Goal: Information Seeking & Learning: Compare options

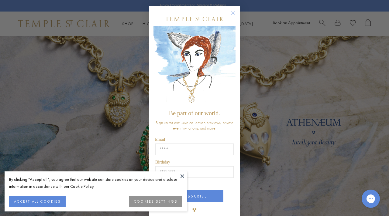
click at [180, 177] on button at bounding box center [182, 176] width 9 height 9
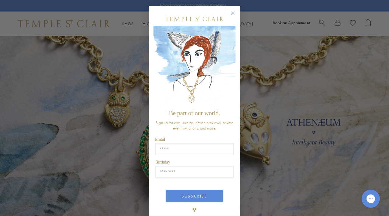
click at [232, 12] on circle "Close dialog" at bounding box center [232, 12] width 7 height 7
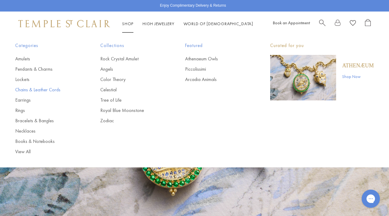
click at [44, 90] on link "Chains & Leather Cords" at bounding box center [45, 90] width 61 height 7
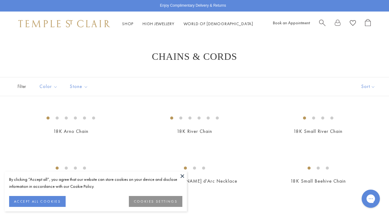
click at [184, 173] on button at bounding box center [182, 176] width 9 height 9
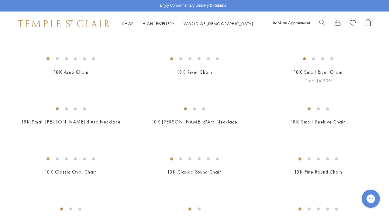
scroll to position [61, 0]
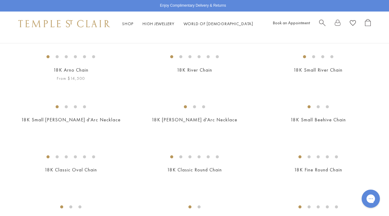
click at [0, 0] on img at bounding box center [0, 0] width 0 height 0
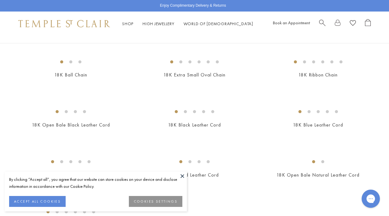
scroll to position [256, 0]
click at [0, 0] on img at bounding box center [0, 0] width 0 height 0
click at [183, 177] on button at bounding box center [182, 176] width 9 height 9
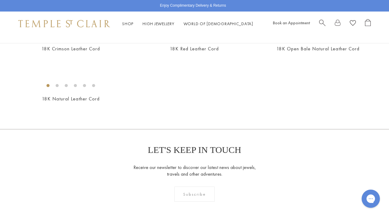
scroll to position [384, 0]
click at [0, 0] on img at bounding box center [0, 0] width 0 height 0
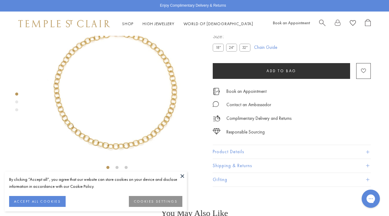
click at [182, 174] on button at bounding box center [182, 176] width 9 height 9
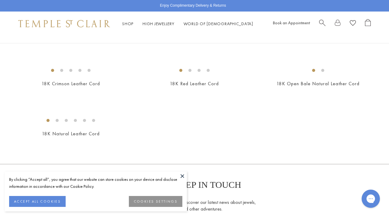
scroll to position [360, 0]
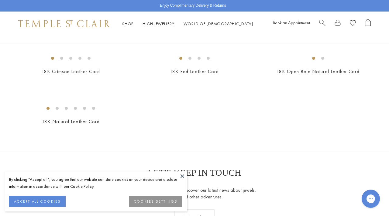
click at [0, 0] on img at bounding box center [0, 0] width 0 height 0
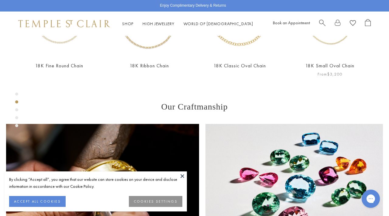
scroll to position [50, 0]
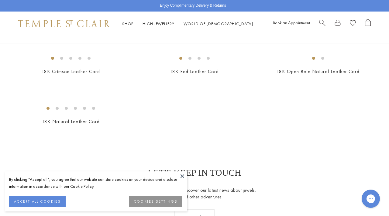
click at [183, 176] on button at bounding box center [182, 176] width 9 height 9
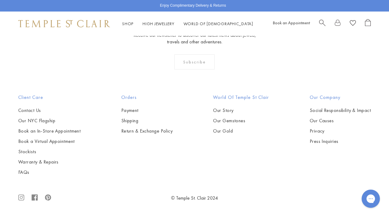
scroll to position [605, 0]
click at [0, 0] on img at bounding box center [0, 0] width 0 height 0
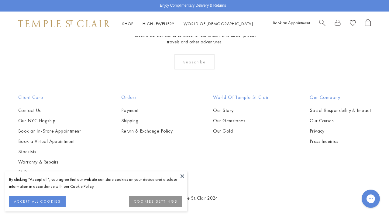
scroll to position [702, 0]
click at [0, 0] on img at bounding box center [0, 0] width 0 height 0
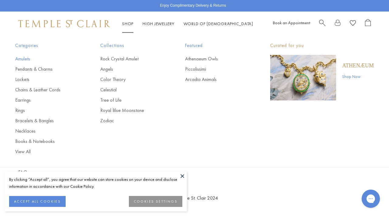
click at [29, 59] on link "Amulets" at bounding box center [45, 59] width 61 height 7
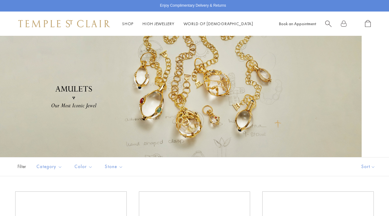
click at [372, 158] on button "Sort" at bounding box center [368, 167] width 41 height 19
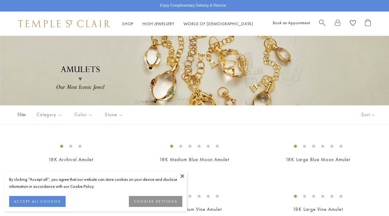
scroll to position [52, 0]
click at [372, 116] on button "Sort" at bounding box center [368, 115] width 41 height 19
click at [357, 157] on button "Price, low to high" at bounding box center [360, 157] width 58 height 15
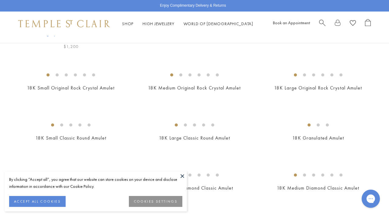
scroll to position [174, 0]
click at [60, 202] on button "ACCEPT ALL COOKIES" at bounding box center [37, 201] width 57 height 11
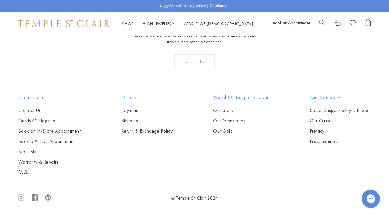
scroll to position [3461, 0]
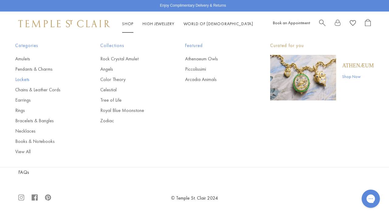
click at [22, 80] on link "Lockets" at bounding box center [45, 79] width 61 height 7
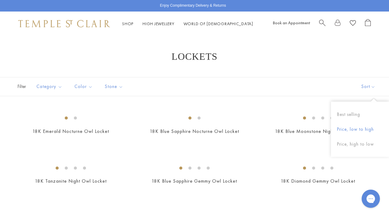
click at [365, 130] on button "Price, low to high" at bounding box center [360, 129] width 58 height 15
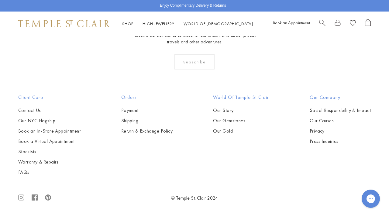
scroll to position [980, 0]
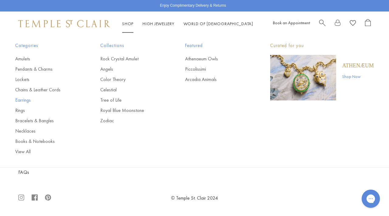
click at [27, 101] on link "Earrings" at bounding box center [45, 100] width 61 height 7
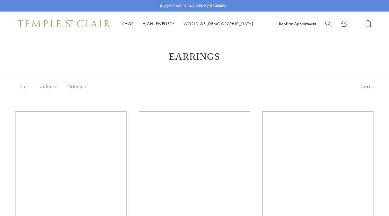
click at [371, 86] on button "Sort" at bounding box center [368, 86] width 41 height 19
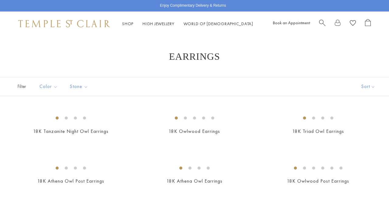
click at [371, 86] on button "Sort" at bounding box center [368, 86] width 41 height 19
click at [359, 129] on button "Price, low to high" at bounding box center [360, 129] width 58 height 15
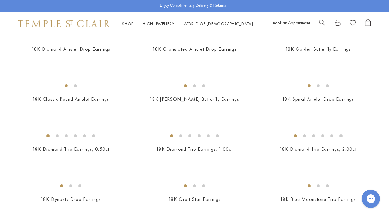
scroll to position [390, 0]
click at [0, 0] on img at bounding box center [0, 0] width 0 height 0
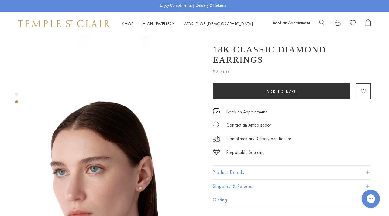
scroll to position [125, 0]
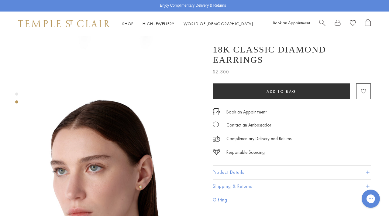
click at [295, 175] on button "Product Details" at bounding box center [292, 173] width 158 height 14
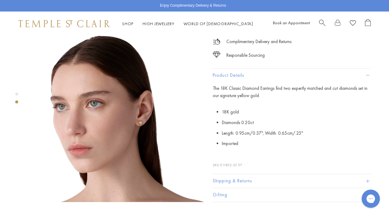
scroll to position [190, 0]
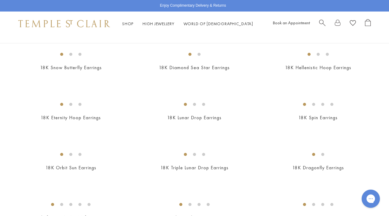
scroll to position [684, 0]
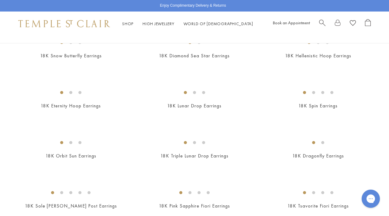
click at [0, 0] on img at bounding box center [0, 0] width 0 height 0
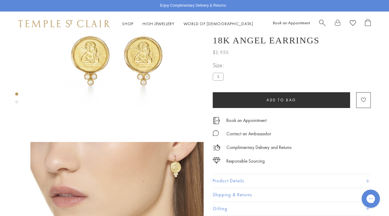
click at [233, 181] on button "Product Details" at bounding box center [292, 181] width 158 height 14
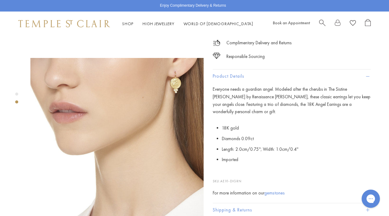
scroll to position [161, 0]
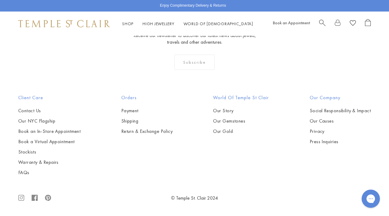
scroll to position [1886, 0]
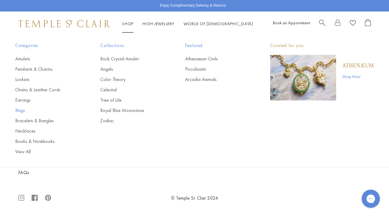
click at [22, 111] on link "Rings" at bounding box center [45, 110] width 61 height 7
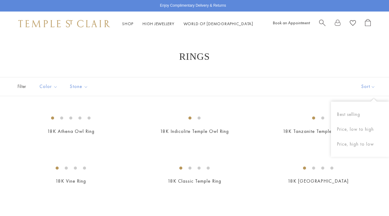
click at [370, 88] on button "Sort" at bounding box center [368, 86] width 41 height 19
click at [371, 87] on button "Sort" at bounding box center [368, 86] width 41 height 19
click at [359, 128] on button "Price, low to high" at bounding box center [360, 129] width 58 height 15
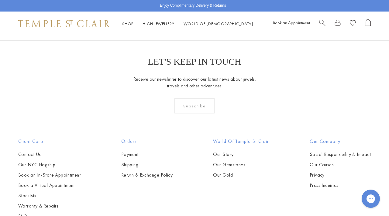
scroll to position [947, 0]
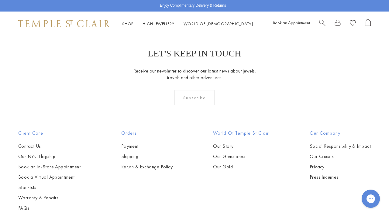
click at [0, 0] on img at bounding box center [0, 0] width 0 height 0
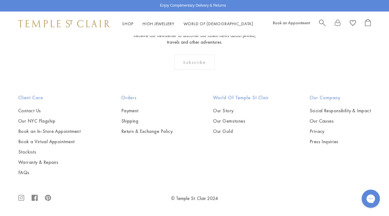
scroll to position [2361, 0]
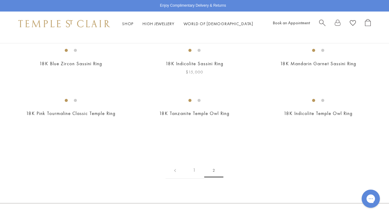
scroll to position [67, 0]
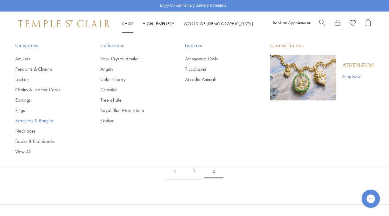
click at [39, 120] on link "Bracelets & Bangles" at bounding box center [45, 121] width 61 height 7
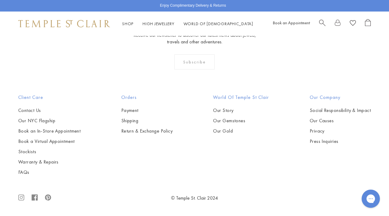
scroll to position [1865, 0]
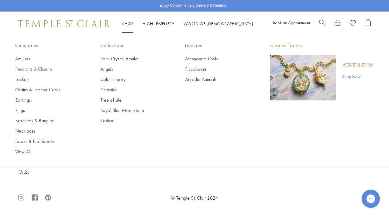
click at [46, 68] on link "Pendants & Charms" at bounding box center [45, 69] width 61 height 7
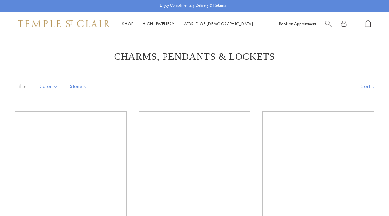
click at [372, 84] on button "Sort" at bounding box center [368, 86] width 41 height 19
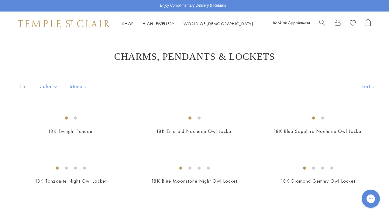
click at [372, 84] on button "Sort" at bounding box center [368, 86] width 41 height 19
click at [362, 144] on button "Price, high to low" at bounding box center [360, 144] width 58 height 15
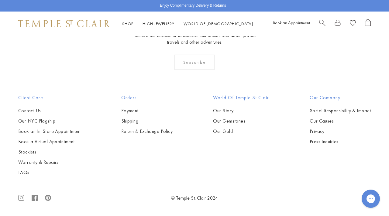
scroll to position [1557, 0]
click at [0, 0] on img at bounding box center [0, 0] width 0 height 0
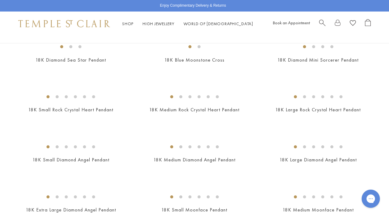
scroll to position [73, 0]
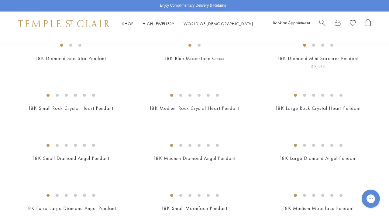
drag, startPoint x: 280, startPoint y: 130, endPoint x: 290, endPoint y: 130, distance: 9.7
click at [0, 0] on img at bounding box center [0, 0] width 0 height 0
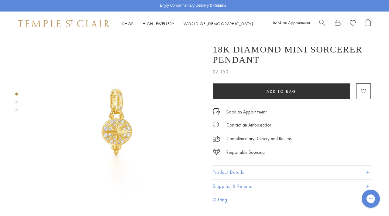
click at [116, 125] on img at bounding box center [116, 122] width 173 height 173
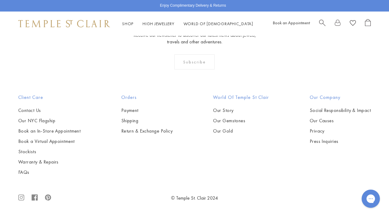
scroll to position [848, 0]
click at [167, 24] on link "High Jewellery High Jewellery" at bounding box center [158, 23] width 32 height 5
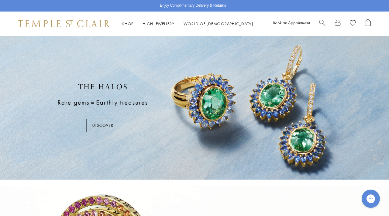
click at [322, 21] on span "Search" at bounding box center [322, 22] width 6 height 6
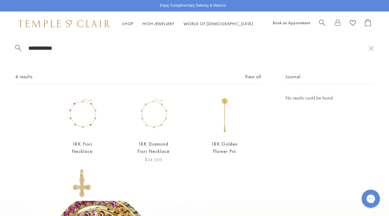
type input "**********"
click at [154, 142] on link "18K Diamond Fiori Necklace" at bounding box center [153, 147] width 32 height 13
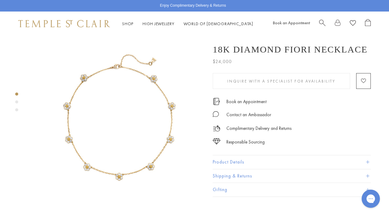
click at [81, 25] on img at bounding box center [64, 23] width 92 height 7
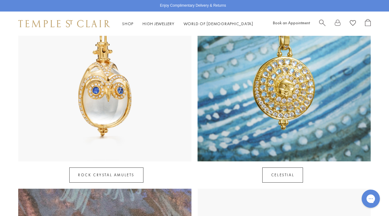
scroll to position [344, 0]
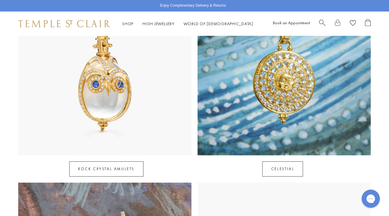
click at [276, 111] on img at bounding box center [283, 68] width 173 height 173
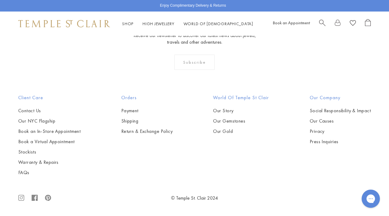
scroll to position [1975, 0]
click at [0, 0] on img at bounding box center [0, 0] width 0 height 0
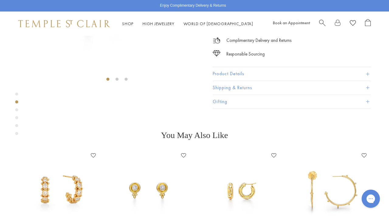
scroll to position [124, 0]
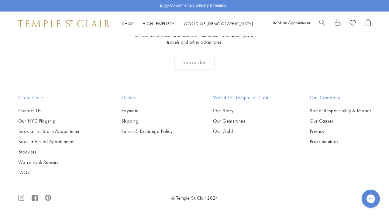
scroll to position [2621, 0]
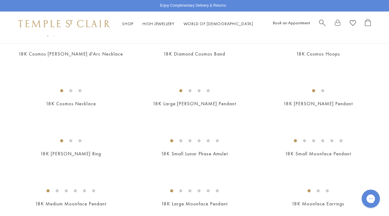
scroll to position [157, 0]
drag, startPoint x: 306, startPoint y: 156, endPoint x: 74, endPoint y: 0, distance: 279.1
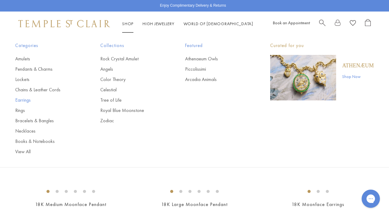
click at [23, 101] on link "Earrings" at bounding box center [45, 100] width 61 height 7
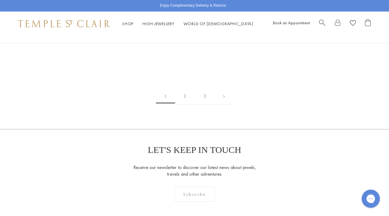
scroll to position [827, 0]
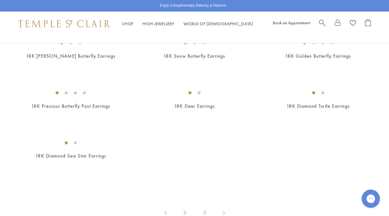
click at [322, 22] on span "Search" at bounding box center [322, 22] width 6 height 6
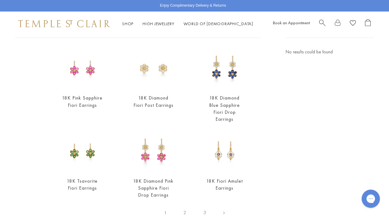
scroll to position [46, 0]
type input "**********"
click at [229, 72] on img at bounding box center [224, 69] width 41 height 41
